Goal: Book appointment/travel/reservation

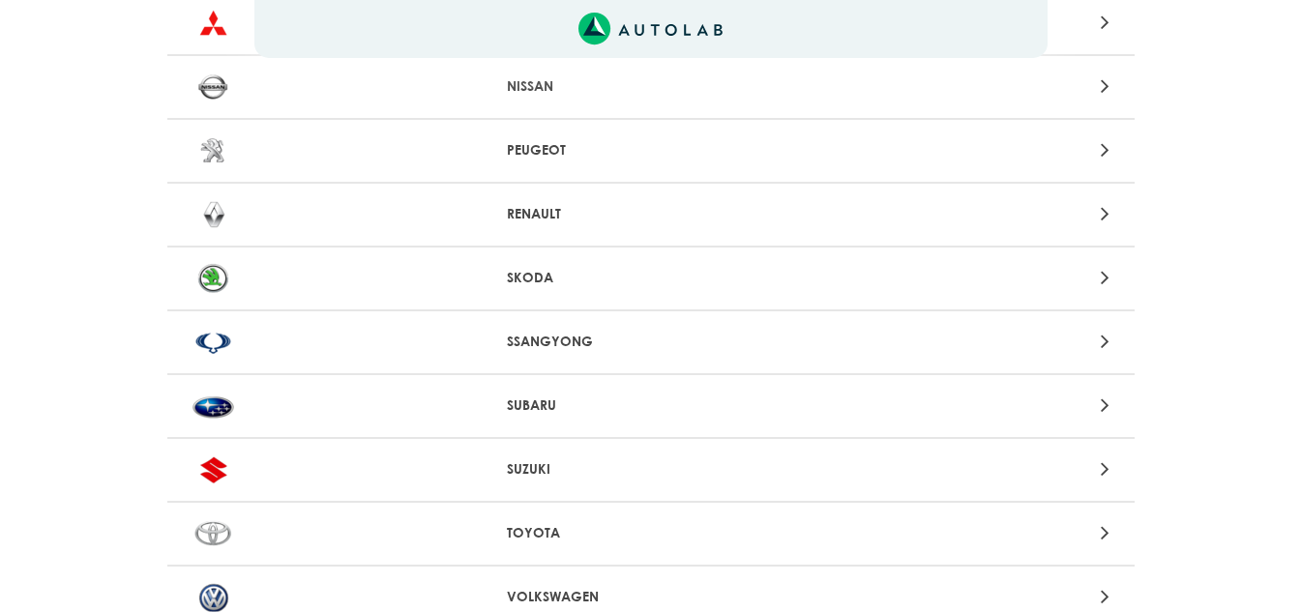
scroll to position [2087, 0]
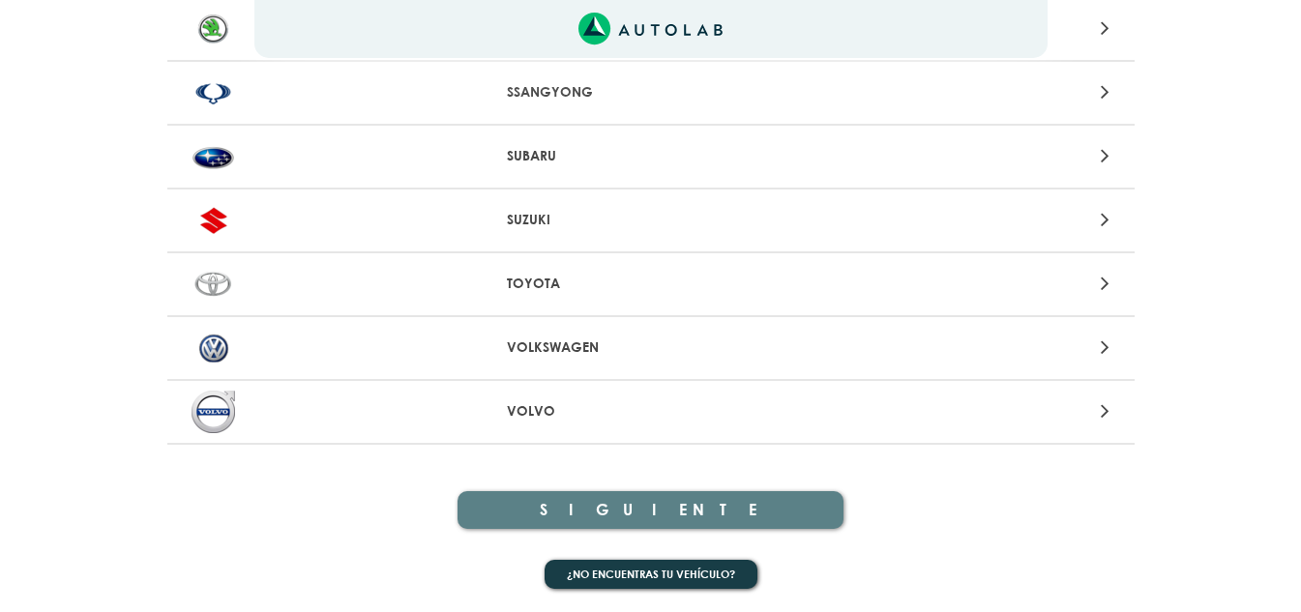
click at [518, 346] on p "VOLKSWAGEN" at bounding box center [650, 348] width 287 height 20
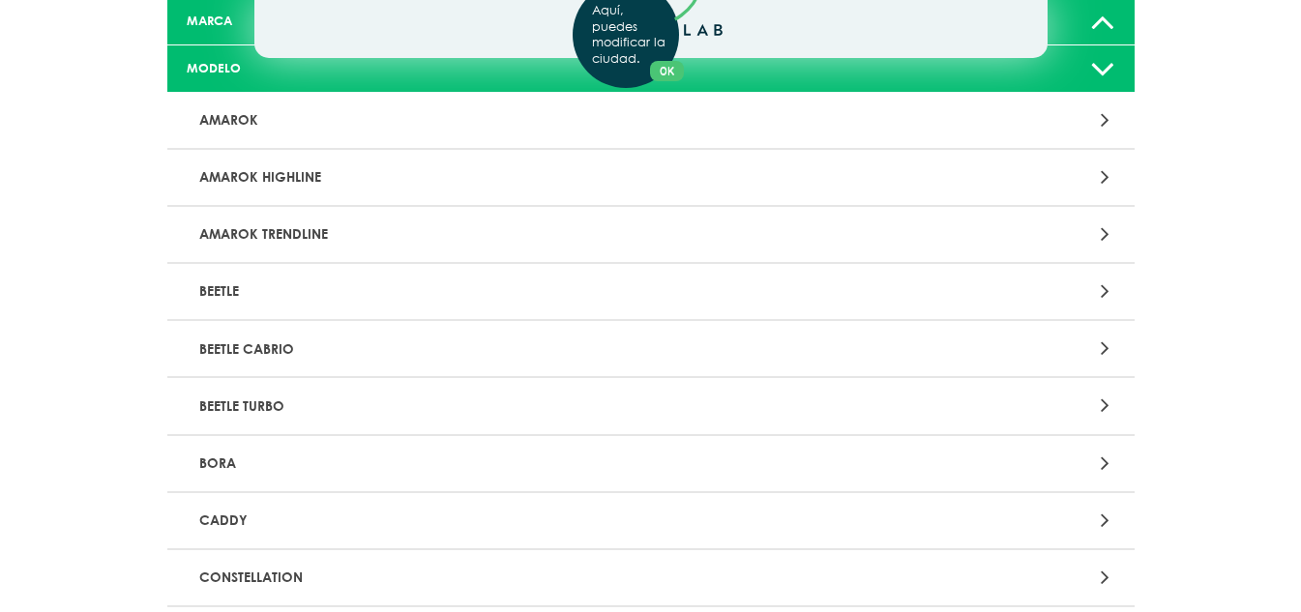
scroll to position [184, 0]
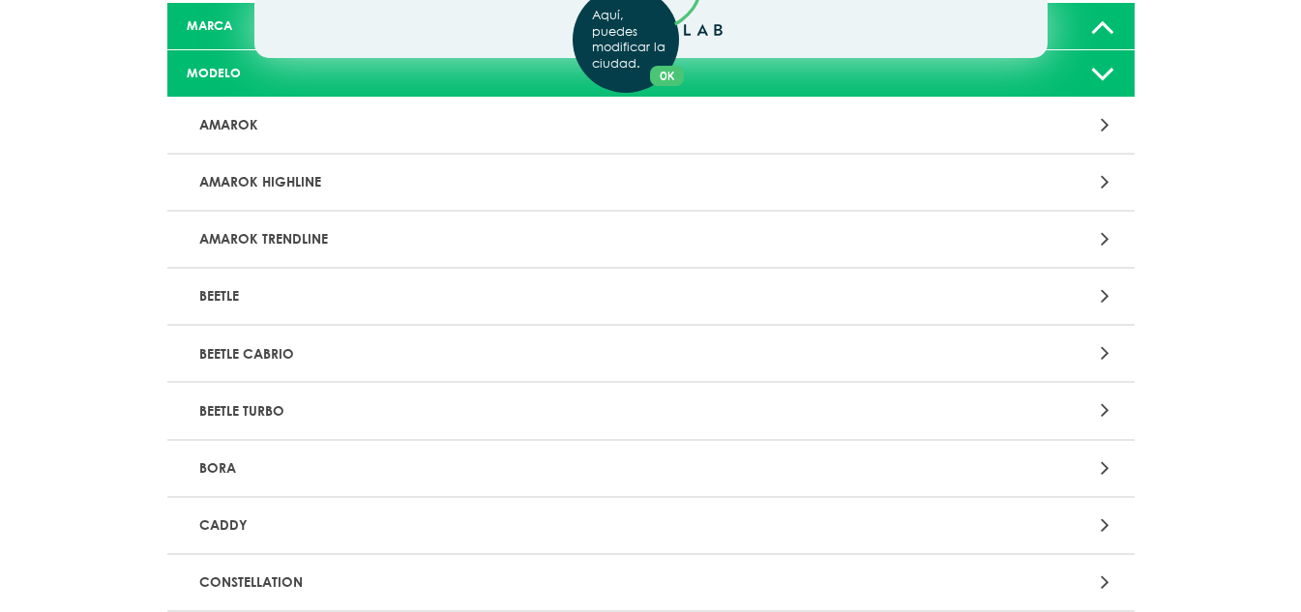
click at [1106, 465] on icon at bounding box center [1105, 467] width 9 height 25
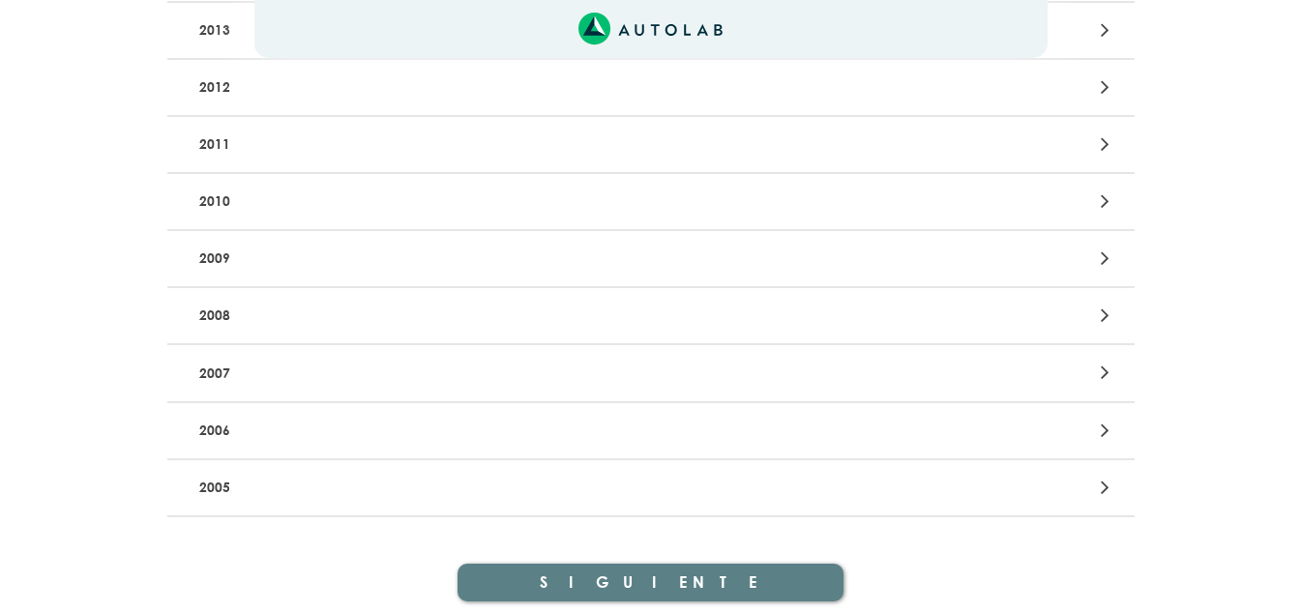
scroll to position [549, 0]
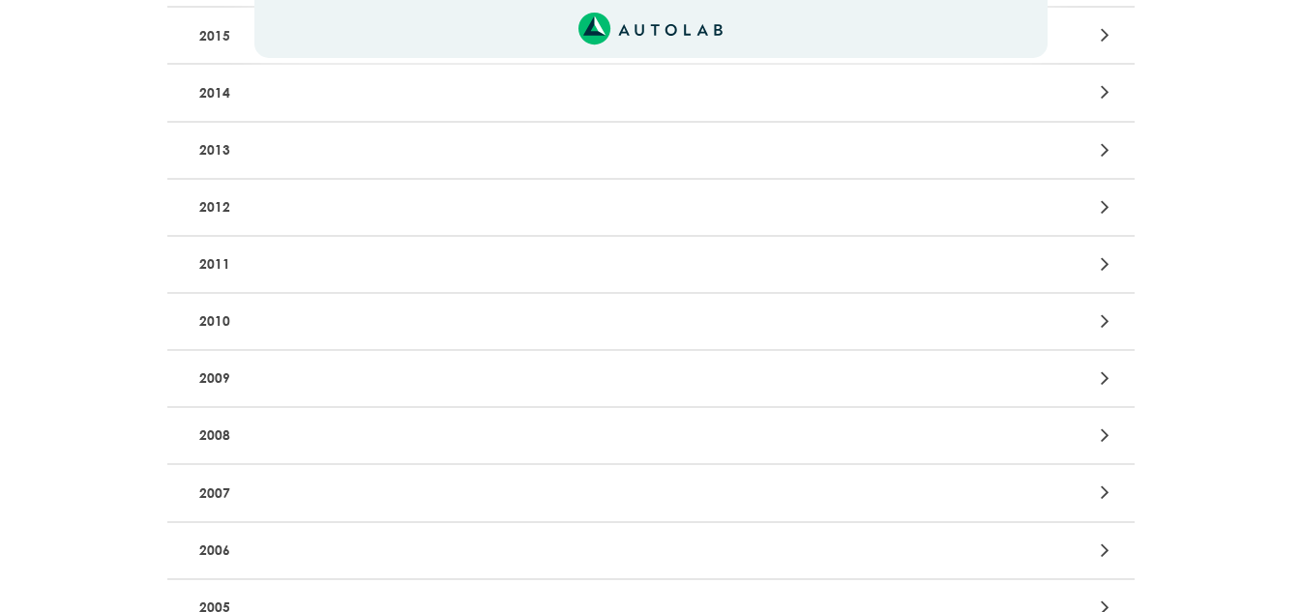
click at [421, 382] on p "2009" at bounding box center [492, 379] width 602 height 36
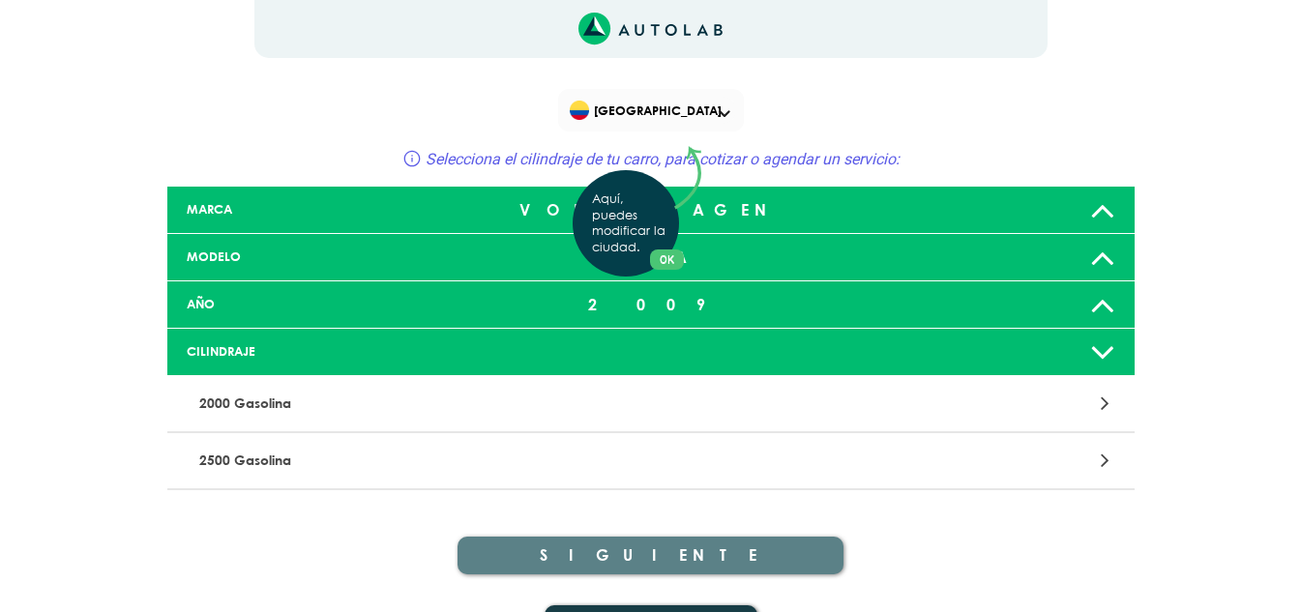
click at [320, 455] on div "Aquí, puedes modificar la ciudad. OK .aex,.bex{fill:none!important;stroke:#50c4…" at bounding box center [650, 306] width 1301 height 612
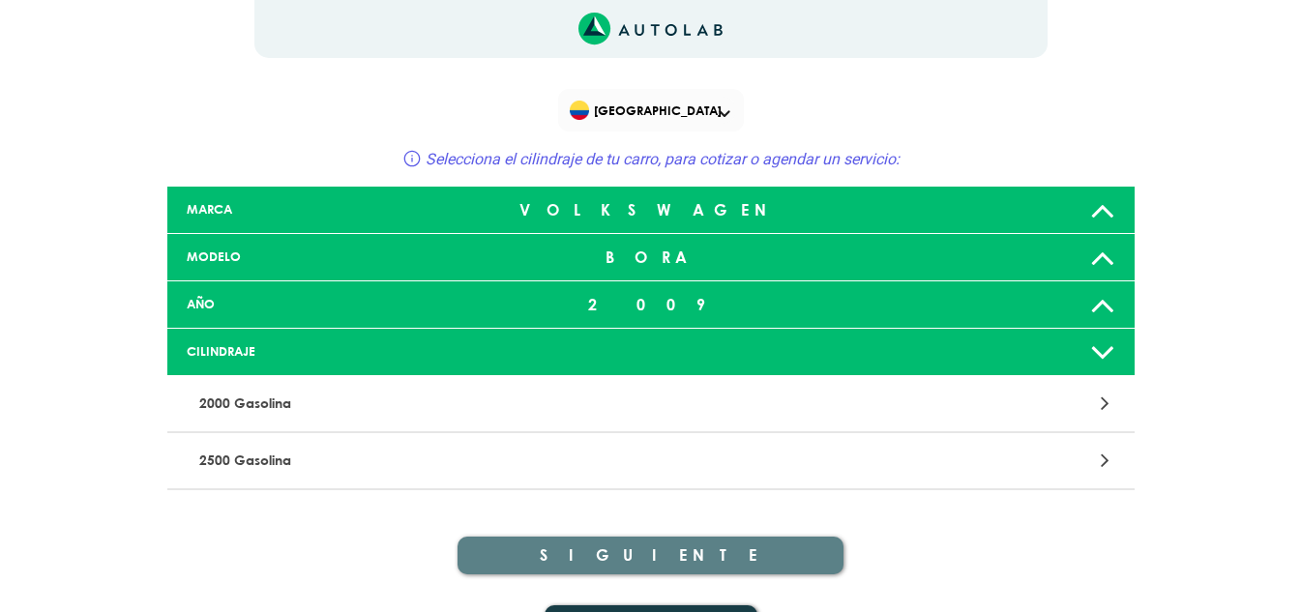
click at [1107, 456] on icon at bounding box center [1105, 460] width 9 height 25
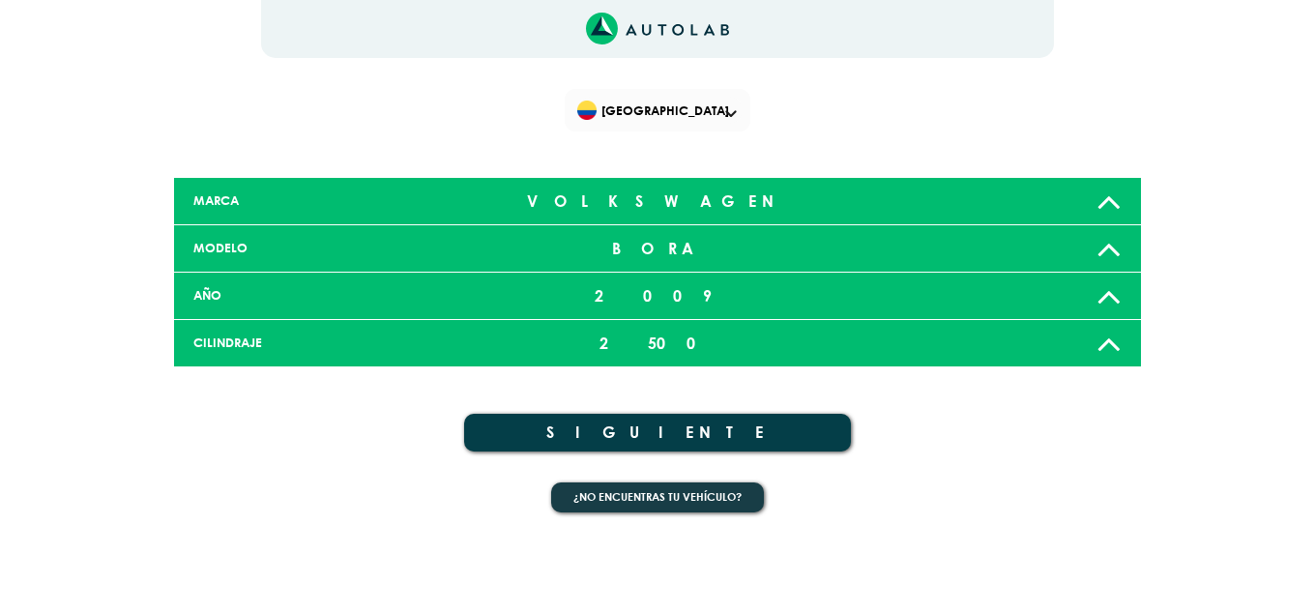
click at [675, 427] on button "SIGUIENTE" at bounding box center [657, 433] width 387 height 38
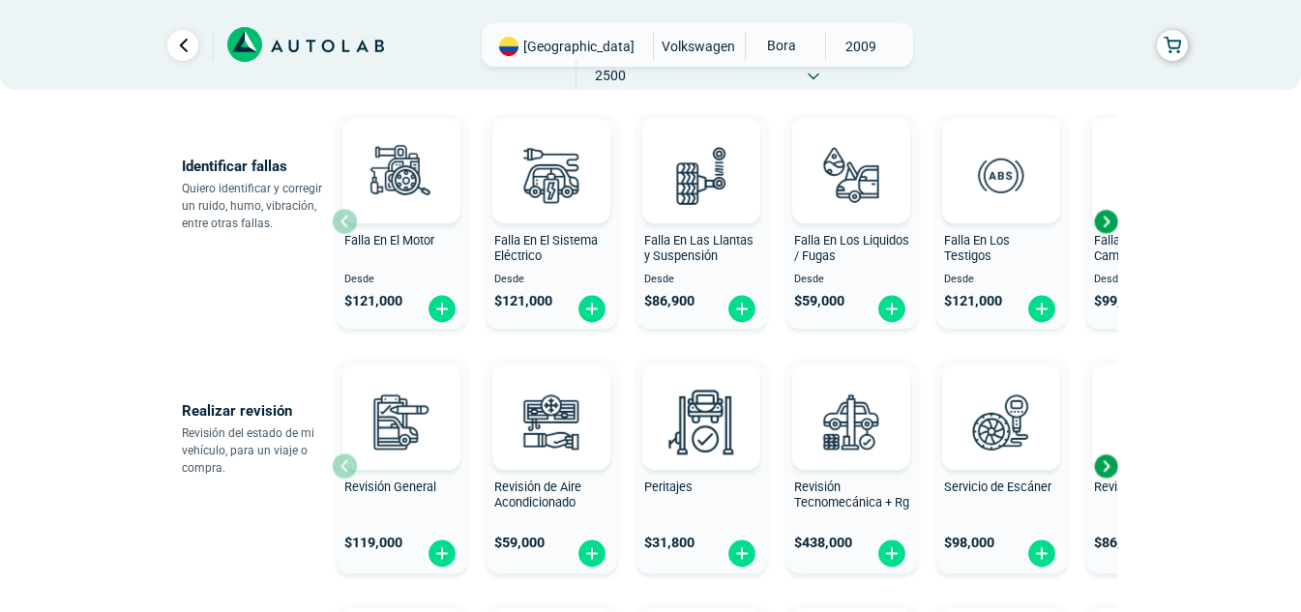
scroll to position [484, 0]
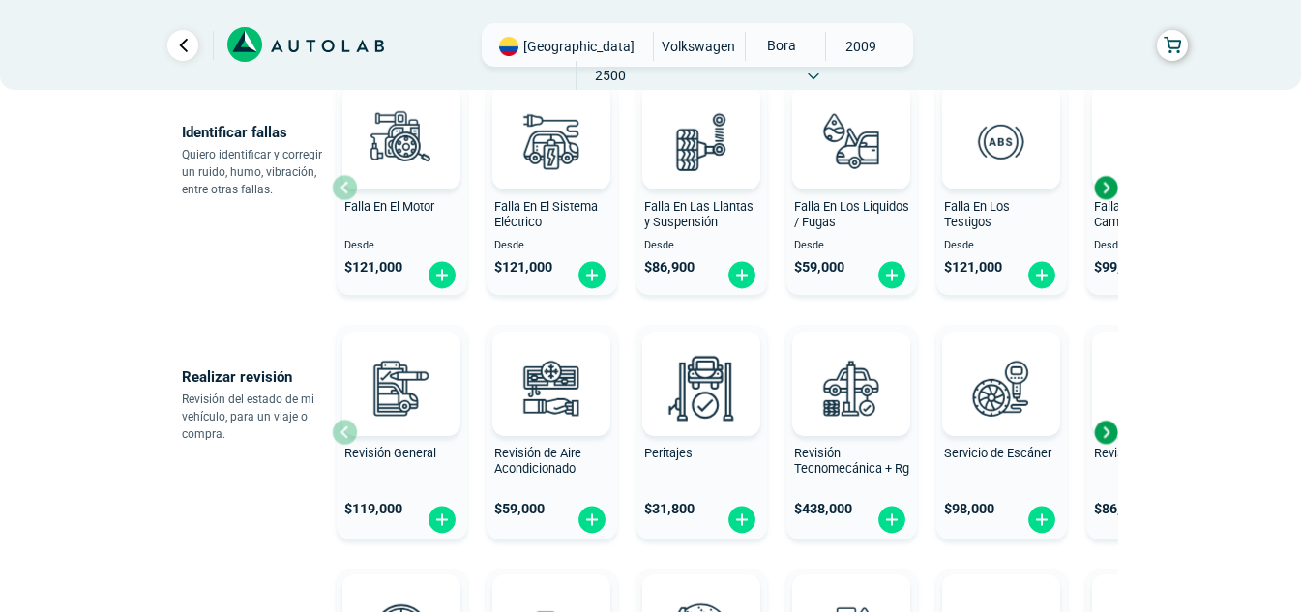
click at [1110, 436] on div "Next slide" at bounding box center [1105, 432] width 29 height 29
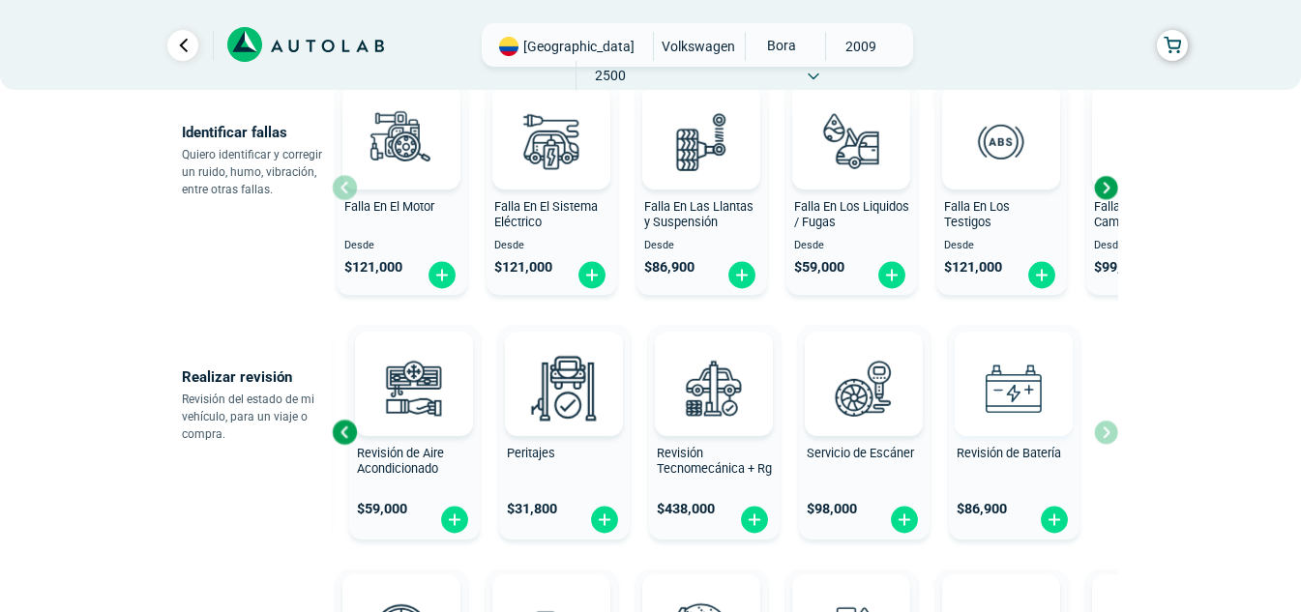
scroll to position [290, 0]
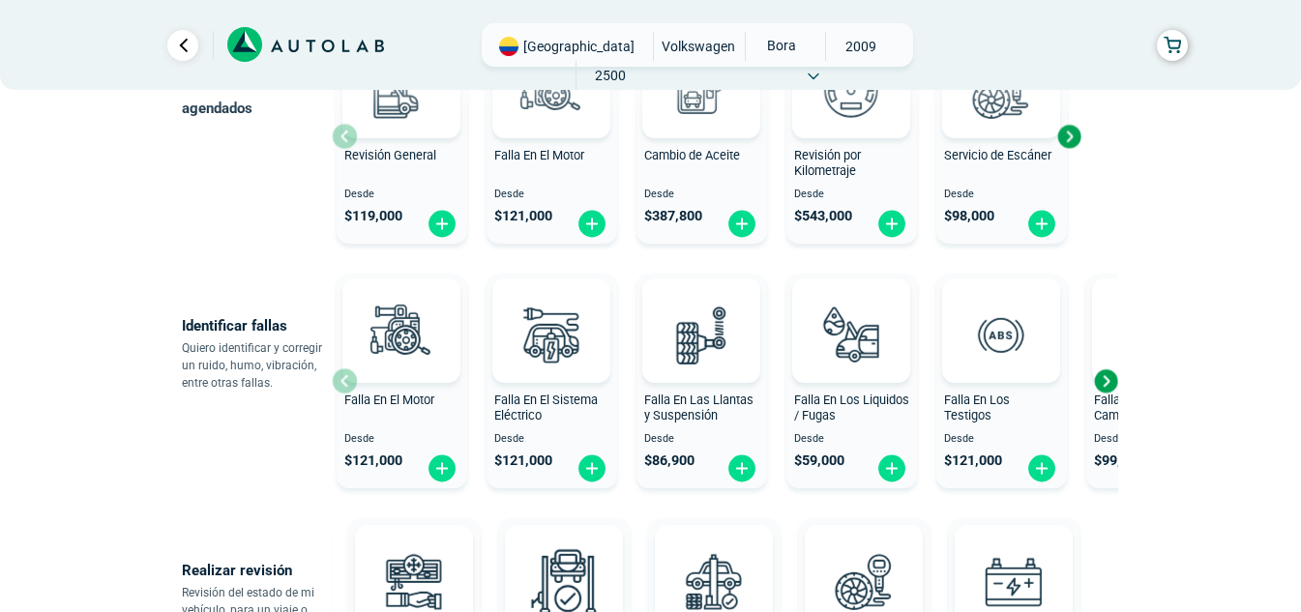
click at [1114, 387] on div "Next slide" at bounding box center [1105, 381] width 29 height 29
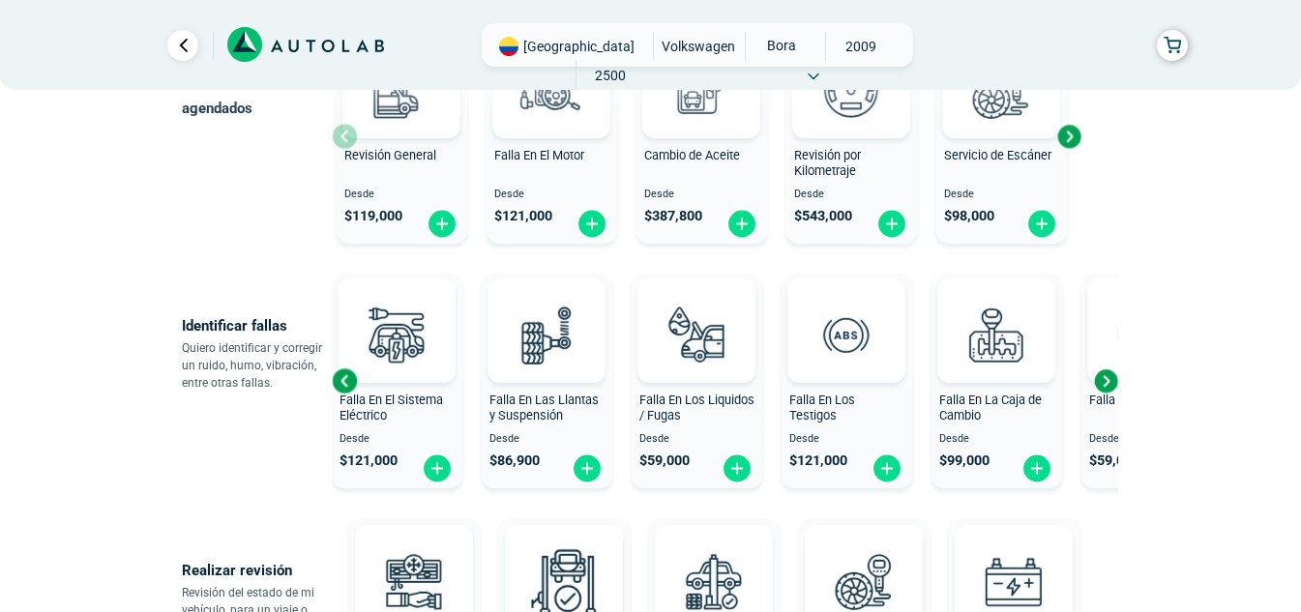
click at [1107, 375] on div "Next slide" at bounding box center [1105, 381] width 29 height 29
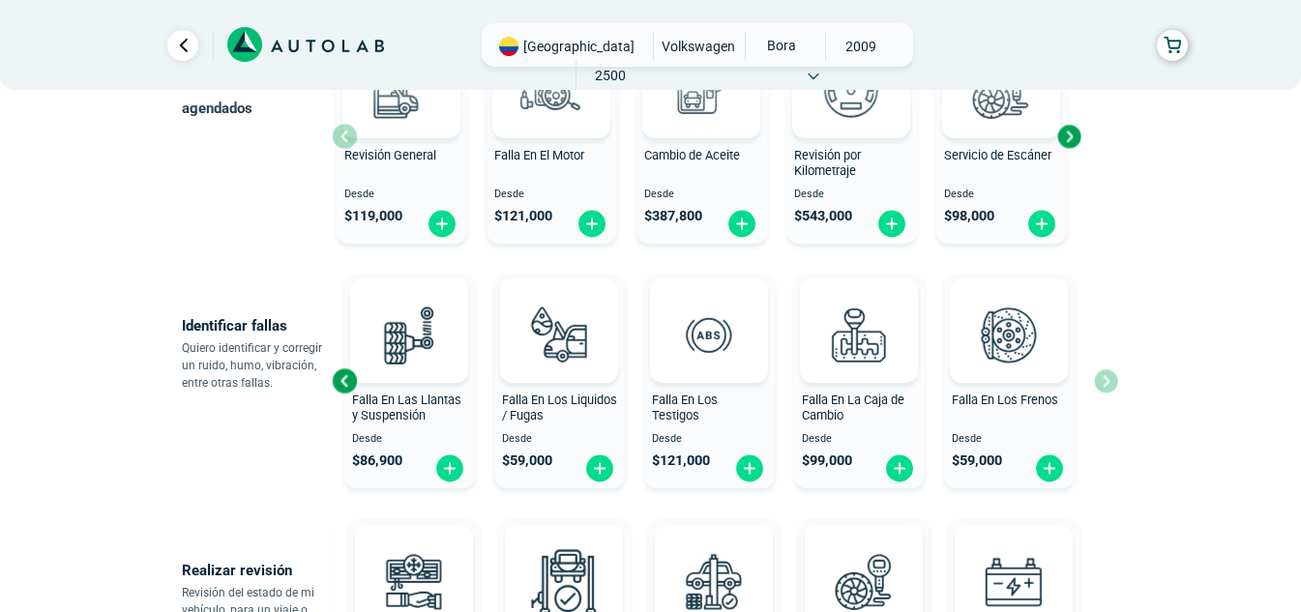
click at [345, 374] on div "Previous slide" at bounding box center [344, 381] width 29 height 29
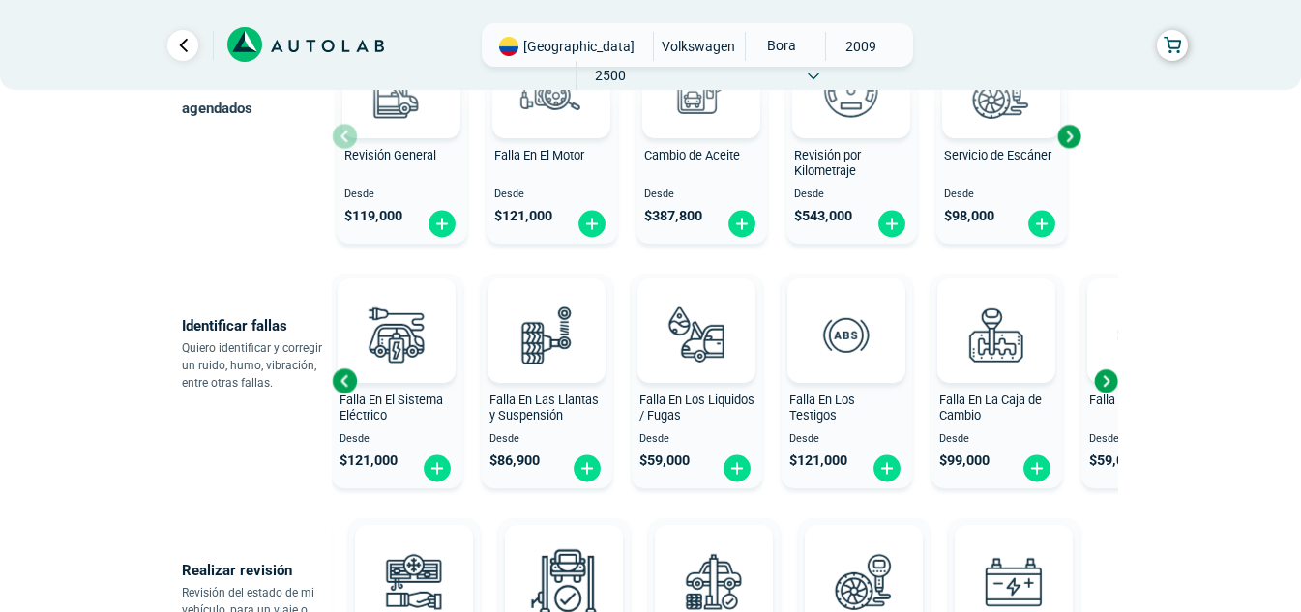
click at [345, 374] on div "Previous slide" at bounding box center [344, 381] width 29 height 29
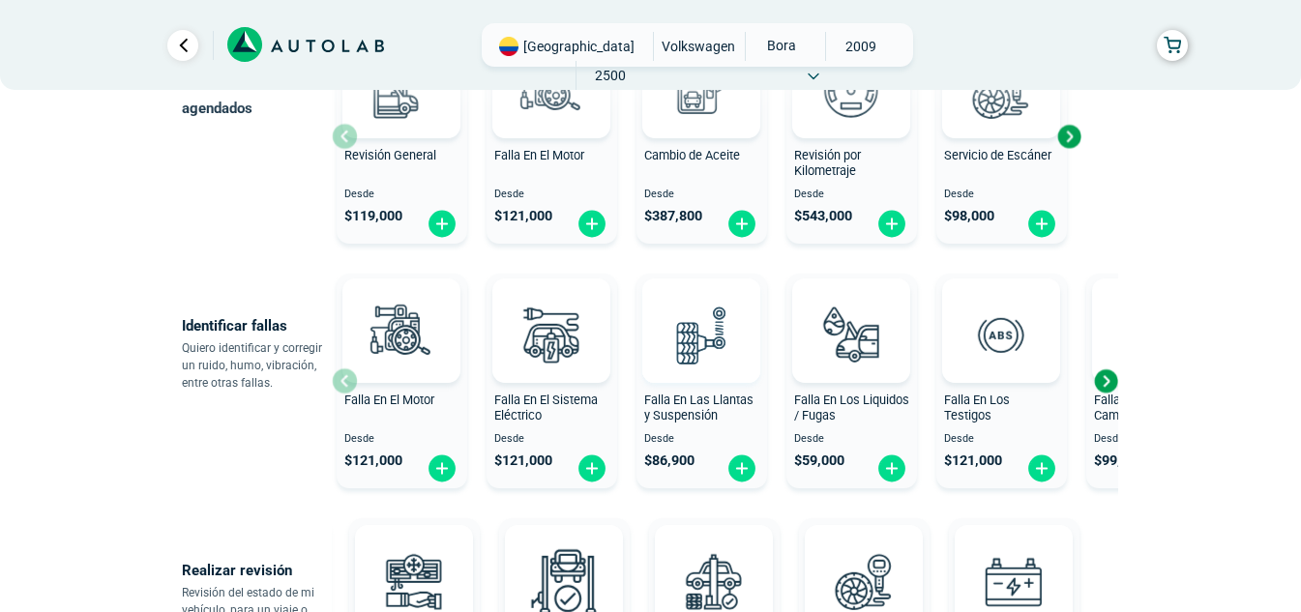
click at [686, 348] on img at bounding box center [701, 334] width 85 height 85
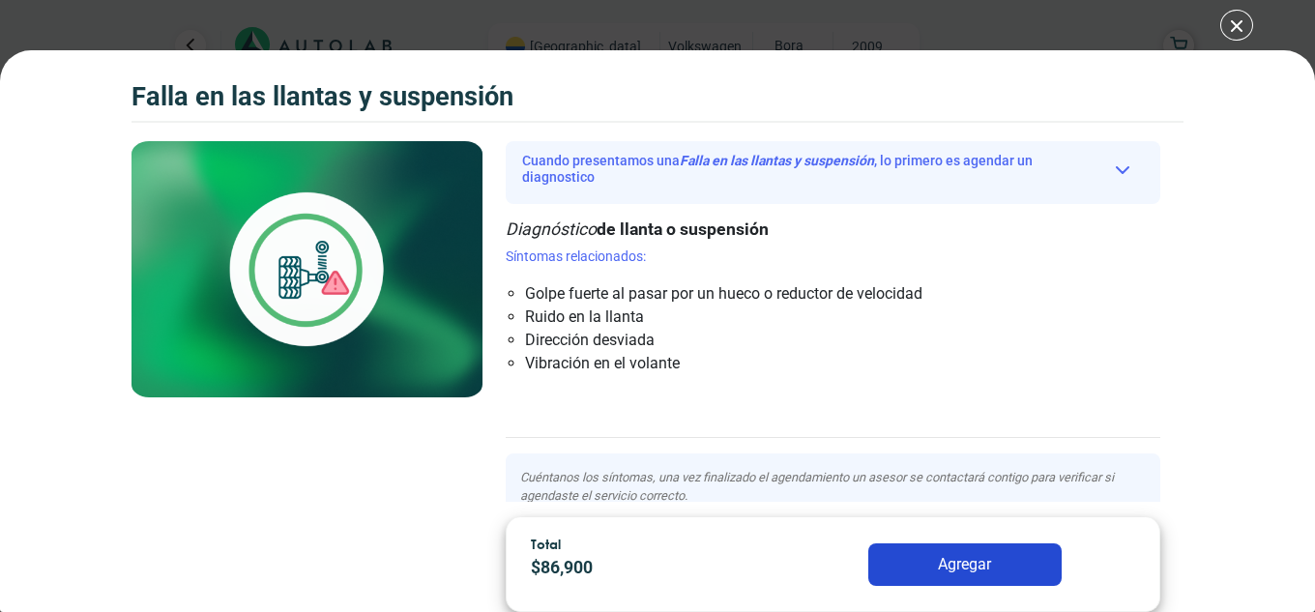
click at [1020, 564] on button "Agregar" at bounding box center [964, 564] width 193 height 43
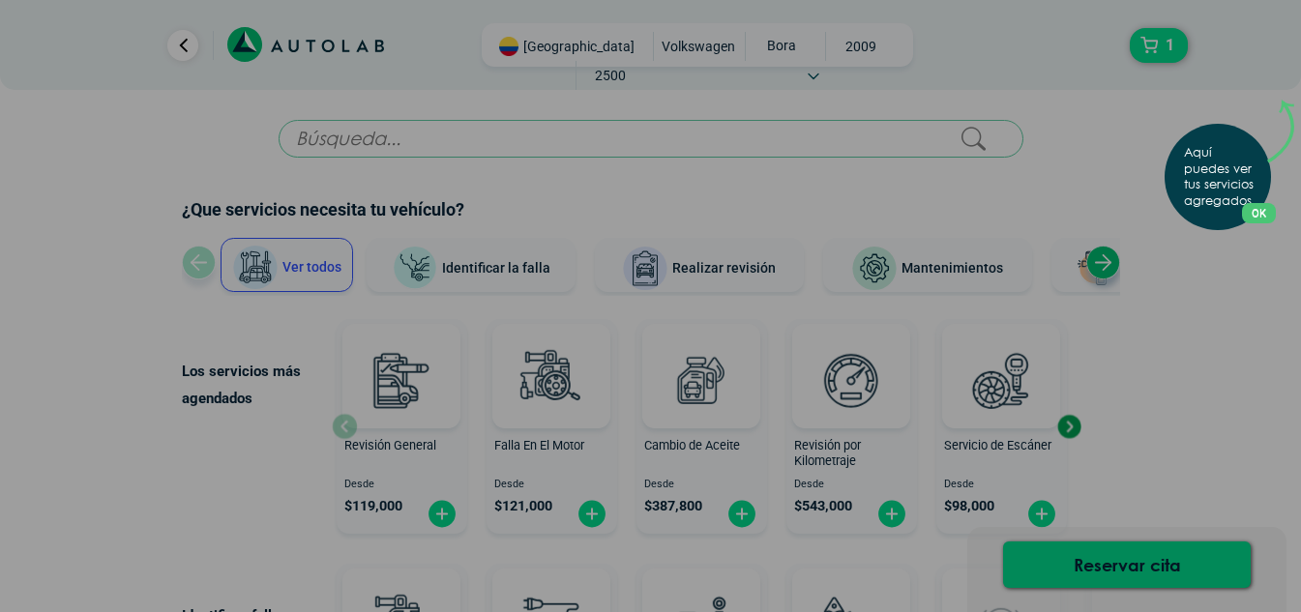
click at [1242, 213] on button "OK" at bounding box center [1259, 213] width 34 height 20
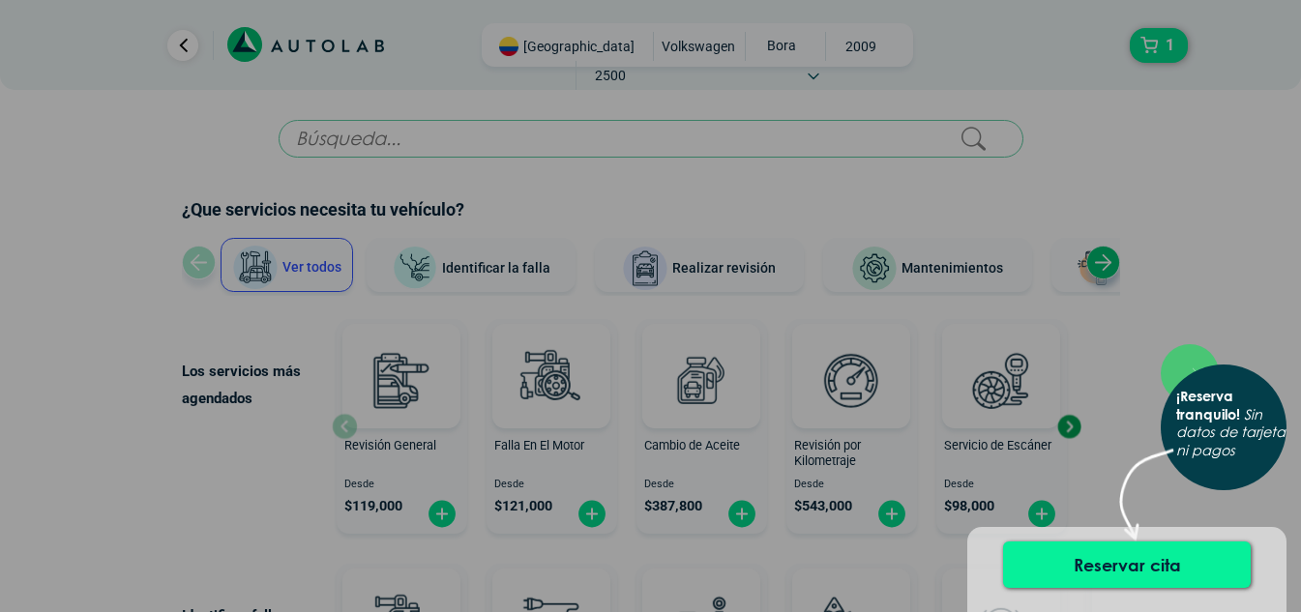
click at [1156, 568] on button "Reservar cita" at bounding box center [1127, 565] width 248 height 46
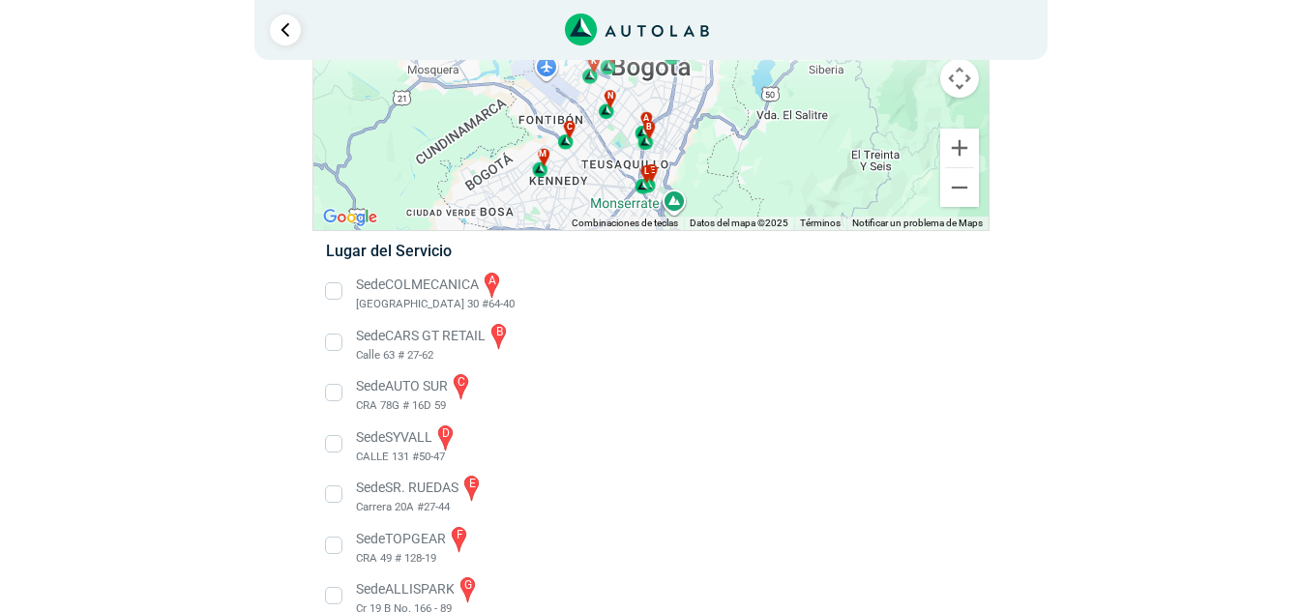
scroll to position [260, 0]
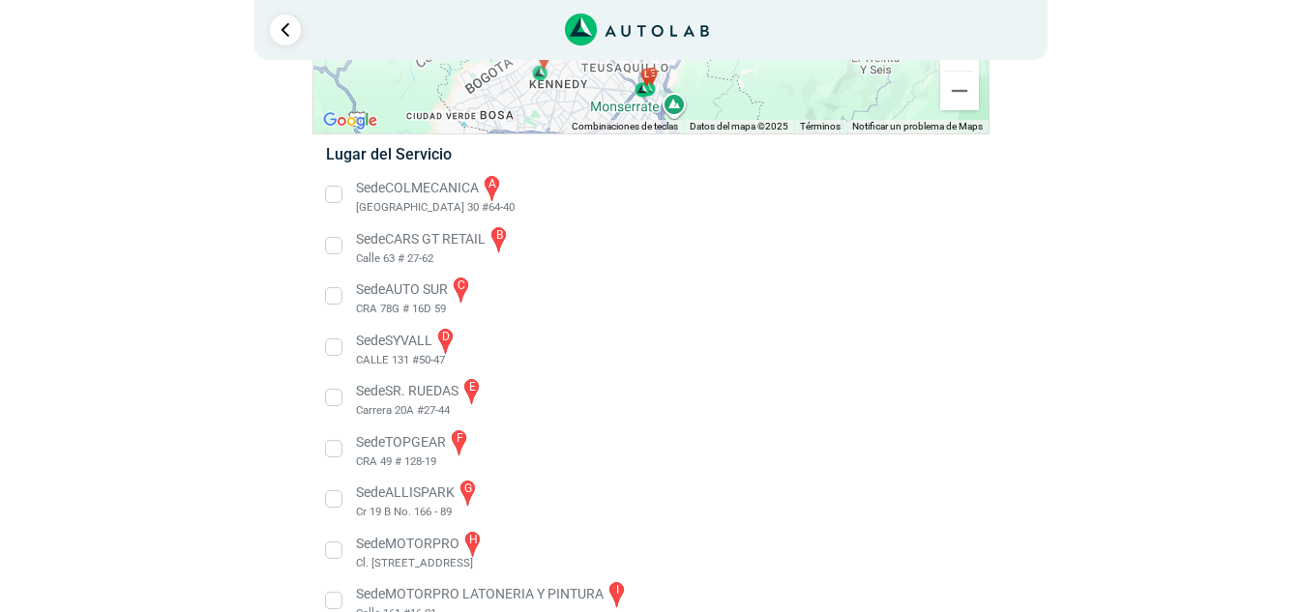
click at [330, 245] on li "Sede CARS GT RETAIL b Calle 63 # 27-62" at bounding box center [650, 246] width 678 height 44
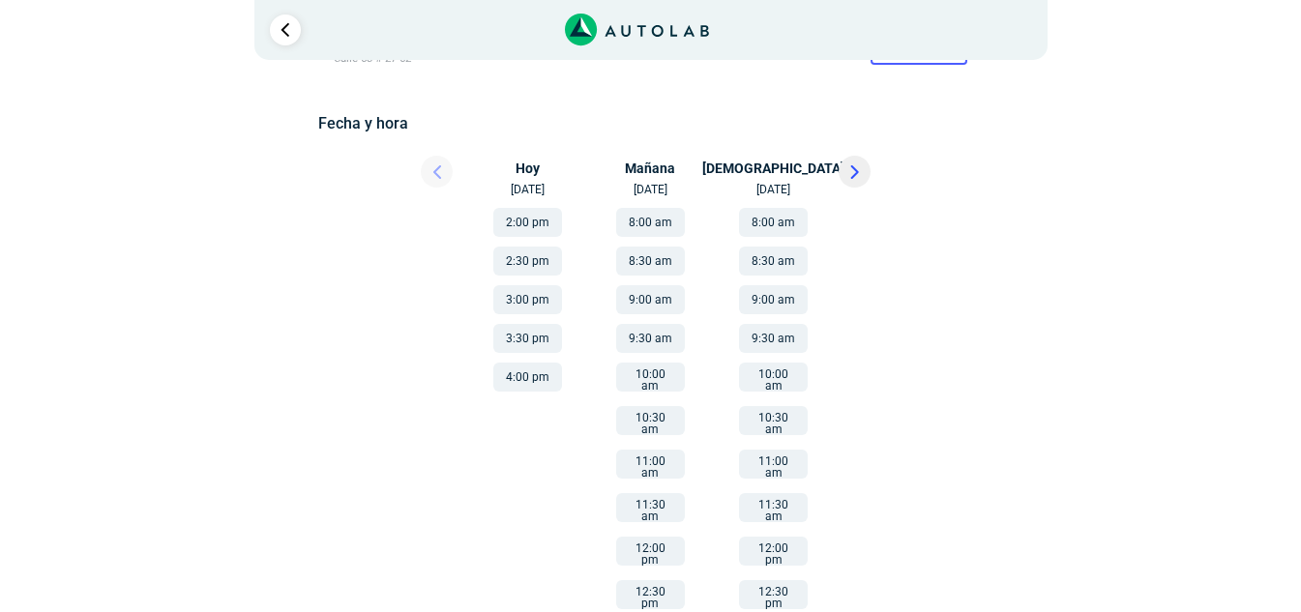
scroll to position [290, 0]
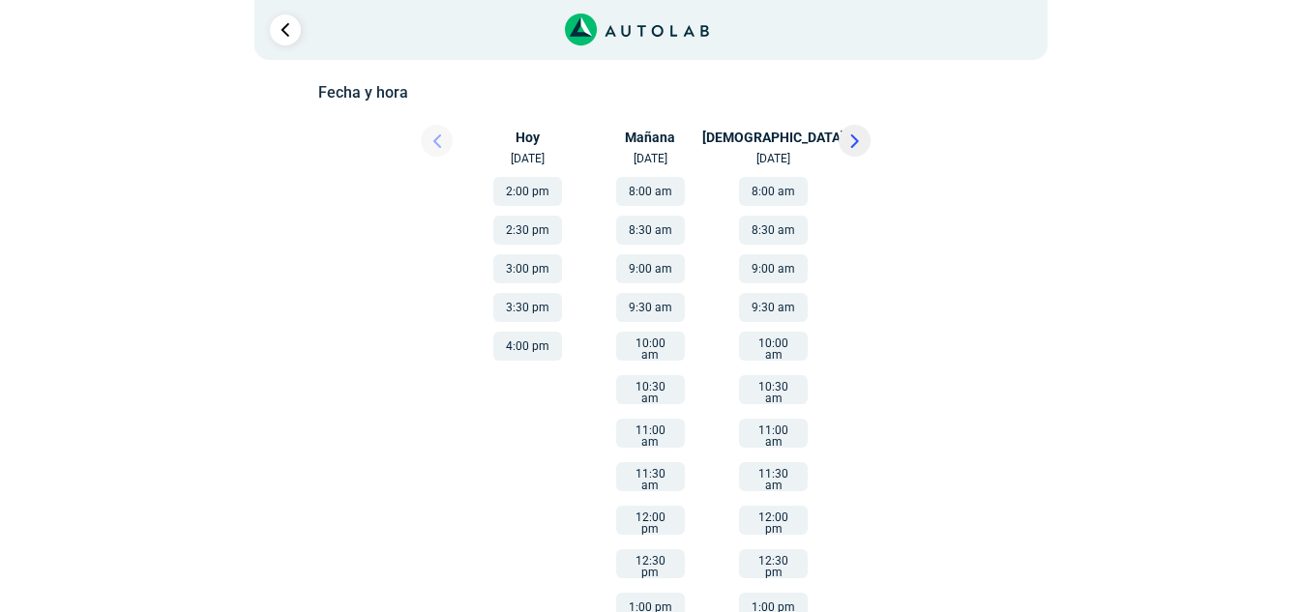
click at [521, 186] on button "2:00 pm" at bounding box center [527, 191] width 69 height 29
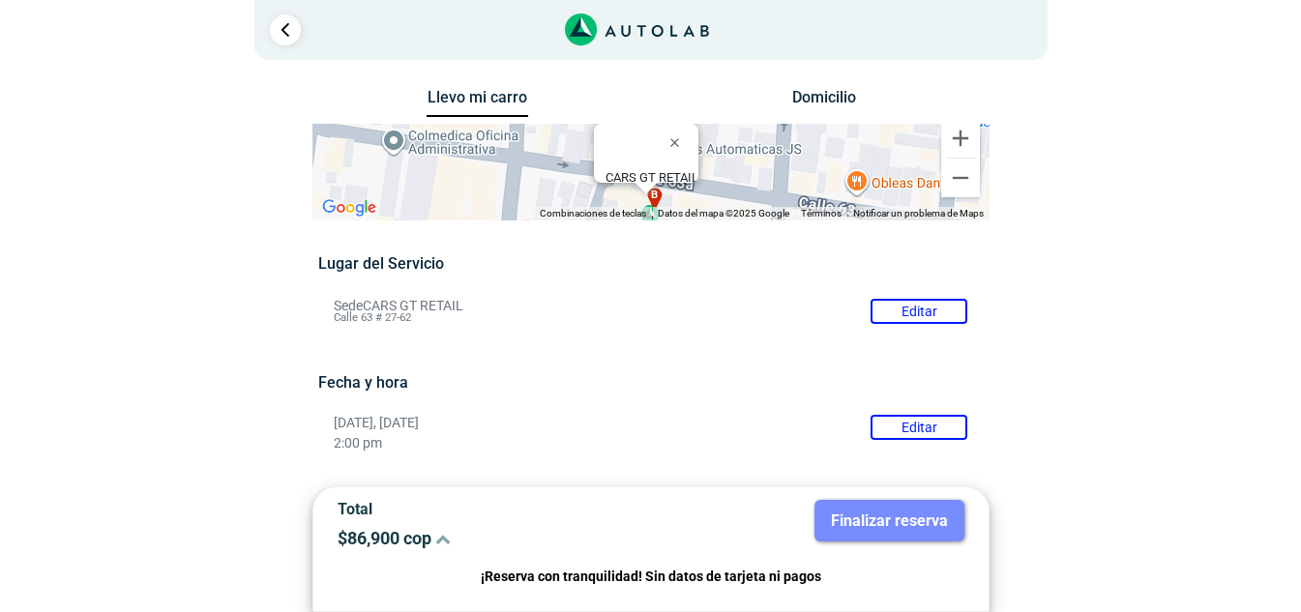
click at [917, 423] on button "Editar" at bounding box center [918, 427] width 97 height 25
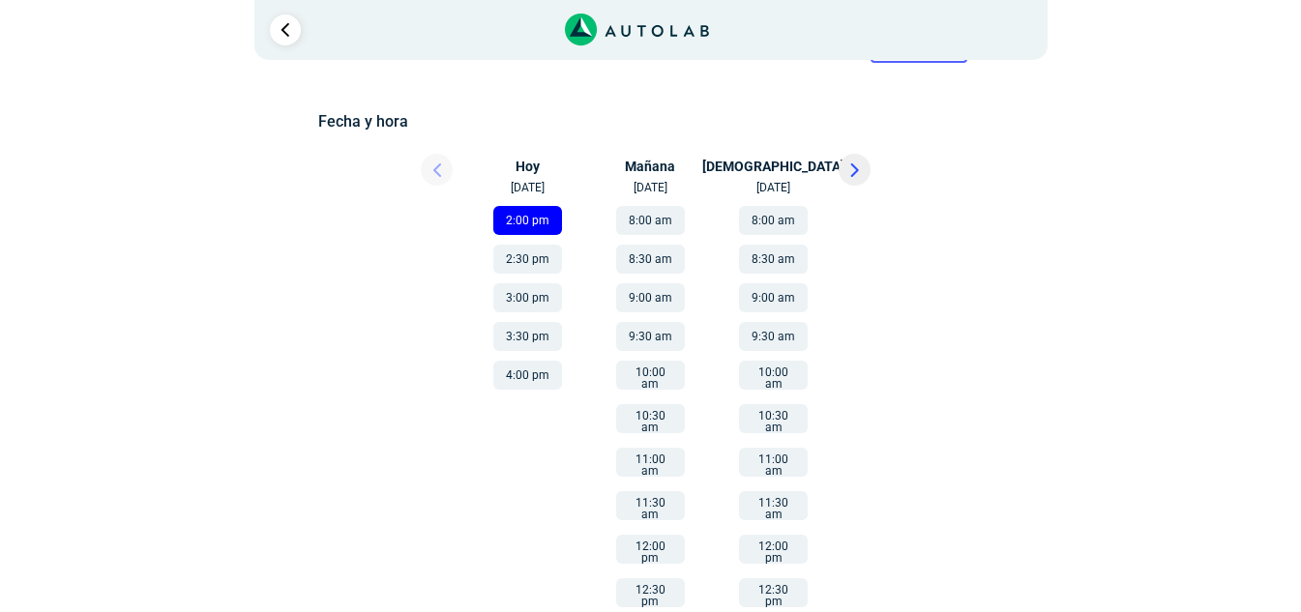
scroll to position [290, 0]
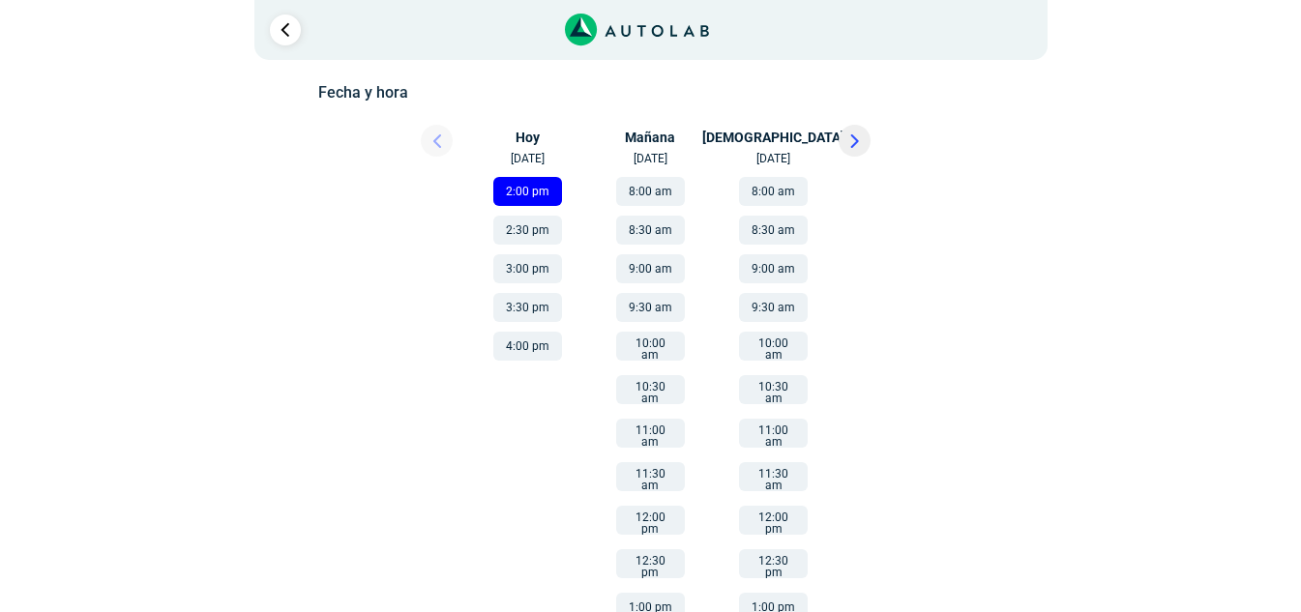
click at [769, 341] on button "10:00 am" at bounding box center [773, 346] width 69 height 29
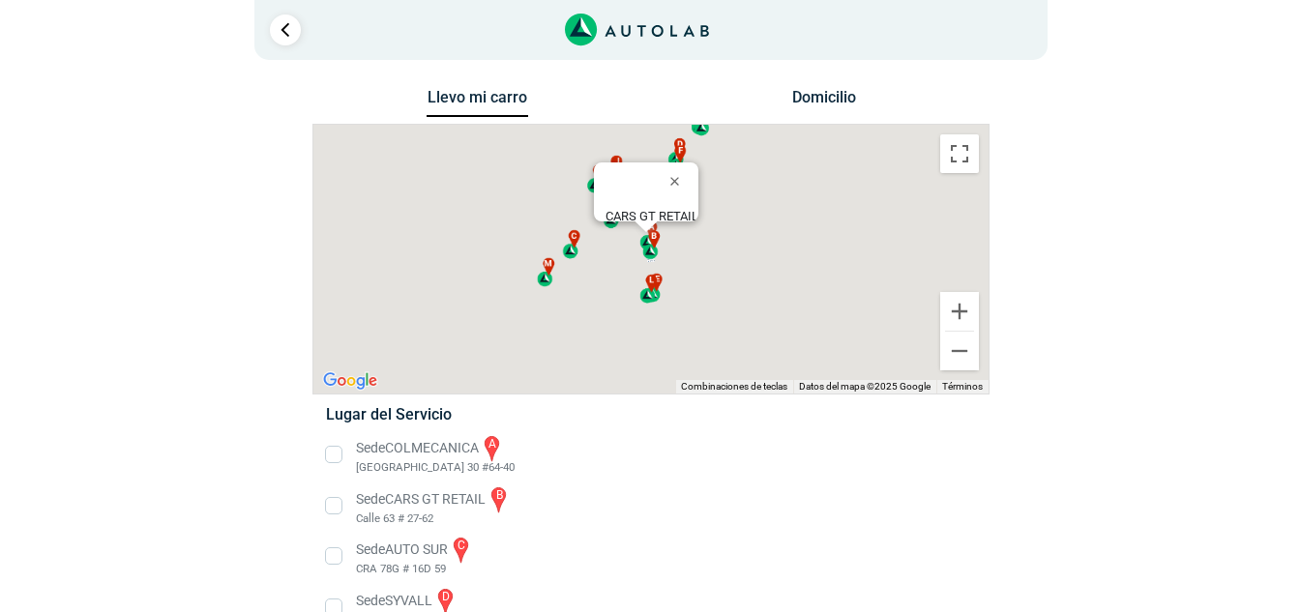
scroll to position [260, 0]
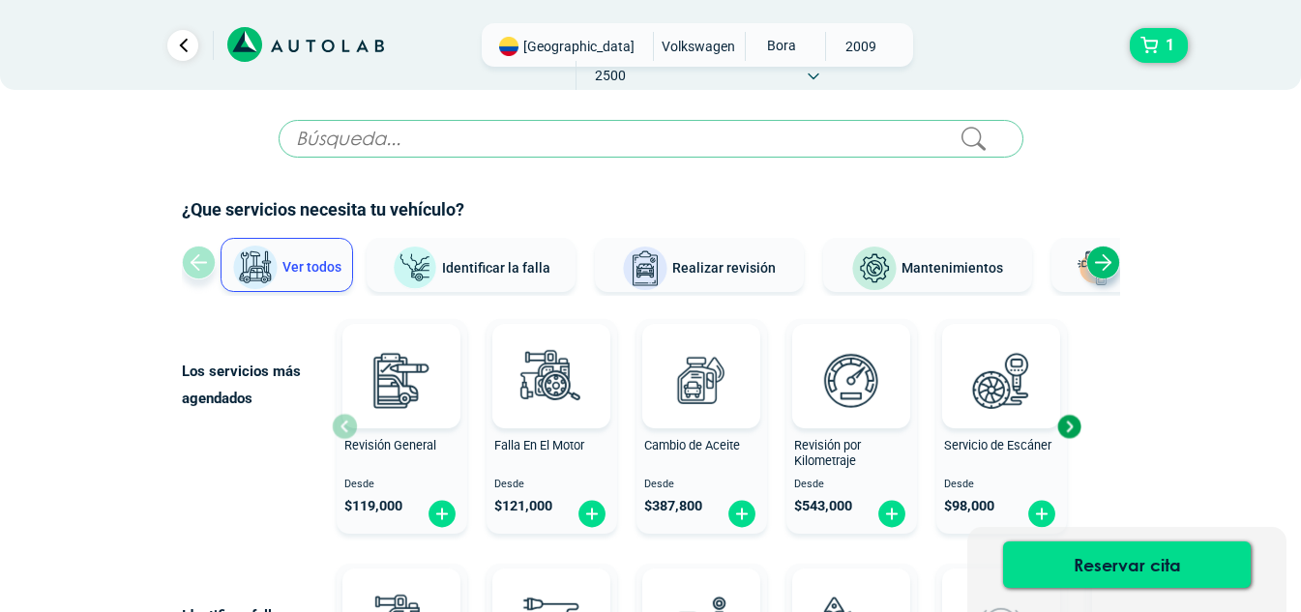
scroll to position [290, 0]
